Goal: Task Accomplishment & Management: Manage account settings

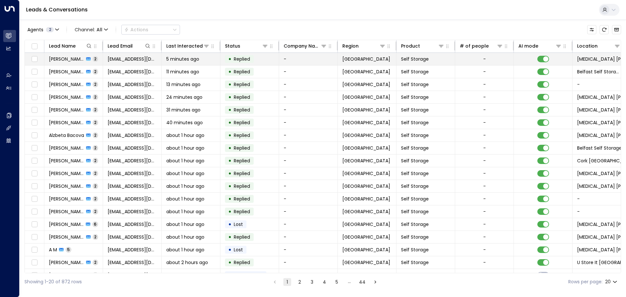
click at [59, 56] on span "Mark Spence" at bounding box center [66, 59] width 35 height 7
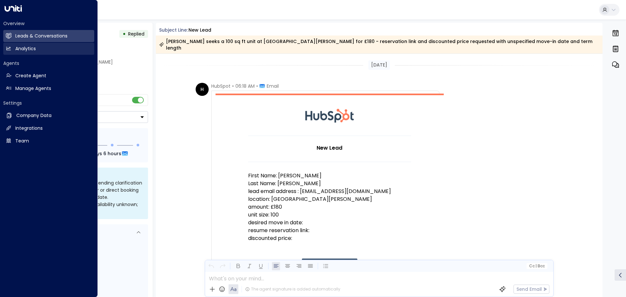
click at [13, 50] on link "Analytics Analytics" at bounding box center [48, 49] width 91 height 12
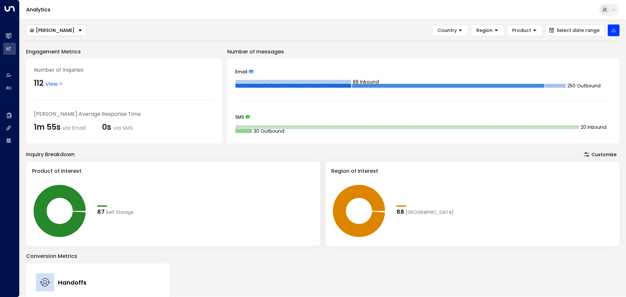
click at [54, 82] on span "View" at bounding box center [54, 84] width 18 height 8
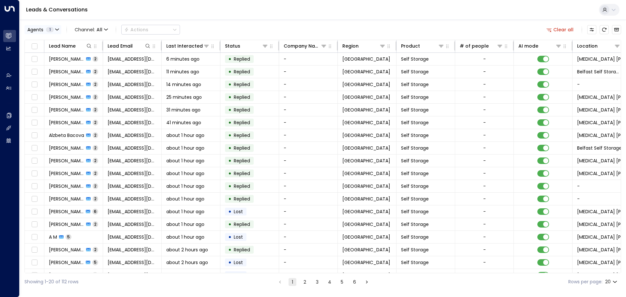
click at [57, 30] on icon "button" at bounding box center [56, 29] width 3 height 1
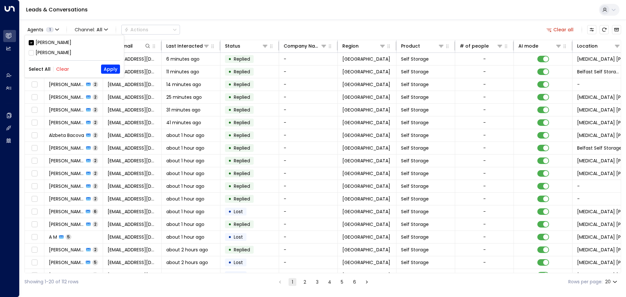
click at [55, 53] on div "[PERSON_NAME]" at bounding box center [54, 52] width 36 height 7
click at [118, 70] on button "Apply" at bounding box center [110, 69] width 19 height 9
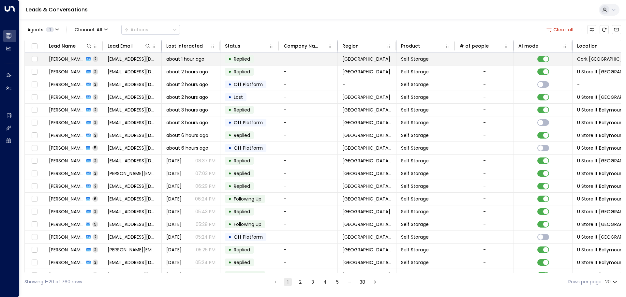
click at [67, 58] on span "[PERSON_NAME]" at bounding box center [66, 59] width 35 height 7
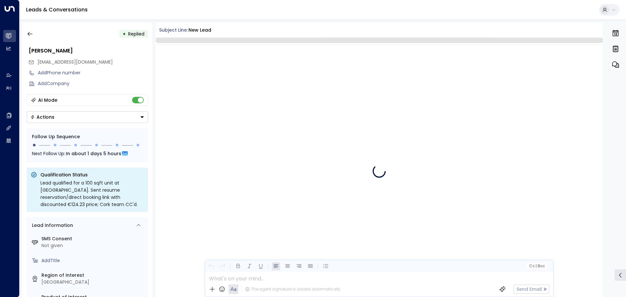
scroll to position [378, 0]
